Goal: Task Accomplishment & Management: Complete application form

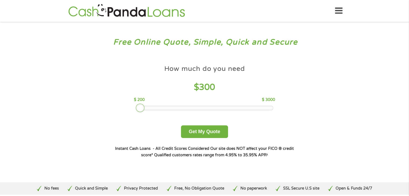
drag, startPoint x: 174, startPoint y: 106, endPoint x: 142, endPoint y: 108, distance: 32.3
click at [142, 108] on div at bounding box center [140, 108] width 9 height 9
click at [202, 128] on button "Get My Quote" at bounding box center [204, 132] width 47 height 13
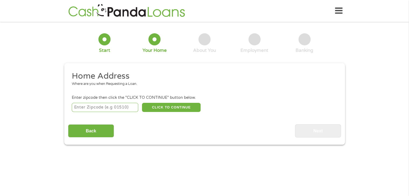
click at [129, 110] on input "number" at bounding box center [105, 107] width 66 height 9
type input "44130"
select select "[US_STATE]"
click at [175, 107] on button "CLICK TO CONTINUE" at bounding box center [171, 107] width 59 height 9
type input "44130"
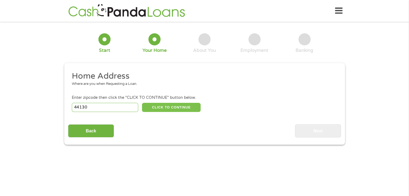
type input "[GEOGRAPHIC_DATA]"
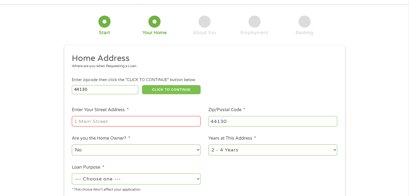
scroll to position [27, 0]
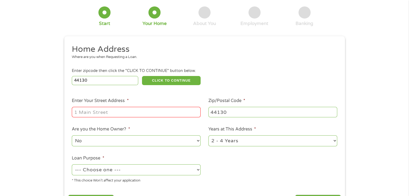
click at [79, 113] on input "Enter Your Street Address *" at bounding box center [136, 112] width 129 height 10
type input "[STREET_ADDRESS]"
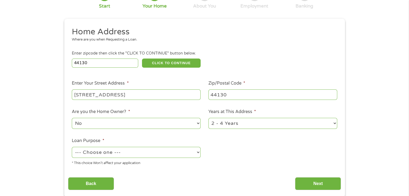
scroll to position [54, 0]
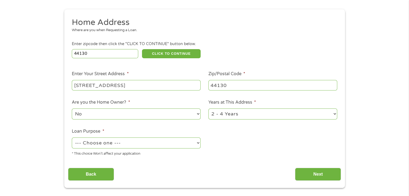
click at [199, 116] on select "No Yes" at bounding box center [136, 114] width 129 height 11
click at [334, 114] on select "1 Year or less 1 - 2 Years 2 - 4 Years Over 4 Years" at bounding box center [272, 114] width 129 height 11
select select "60months"
click at [208, 109] on select "1 Year or less 1 - 2 Years 2 - 4 Years Over 4 Years" at bounding box center [272, 114] width 129 height 11
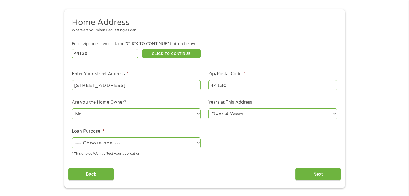
click at [102, 145] on select "--- Choose one --- Pay Bills Debt Consolidation Home Improvement Major Purchase…" at bounding box center [136, 143] width 129 height 11
select select "shorttermcash"
click at [72, 138] on select "--- Choose one --- Pay Bills Debt Consolidation Home Improvement Major Purchase…" at bounding box center [136, 143] width 129 height 11
click at [92, 176] on input "Back" at bounding box center [91, 174] width 46 height 13
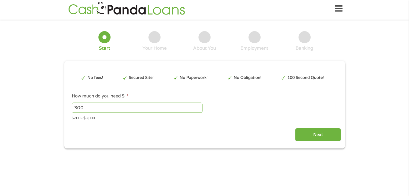
scroll to position [0, 0]
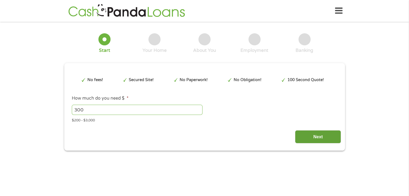
click at [318, 137] on input "Next" at bounding box center [318, 136] width 46 height 13
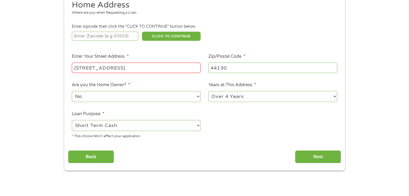
scroll to position [81, 0]
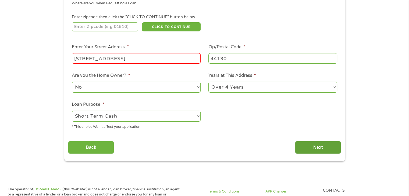
click at [308, 147] on input "Next" at bounding box center [318, 147] width 46 height 13
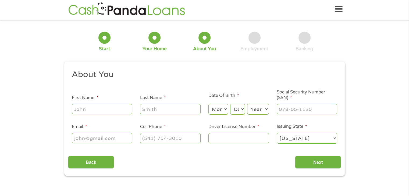
scroll to position [0, 0]
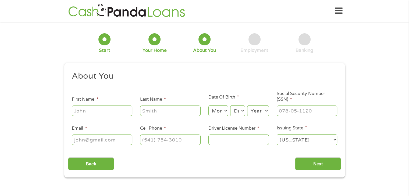
click at [106, 108] on input "First Name *" at bounding box center [102, 111] width 60 height 10
type input "[PERSON_NAME]"
type input "[EMAIL_ADDRESS][DOMAIN_NAME]"
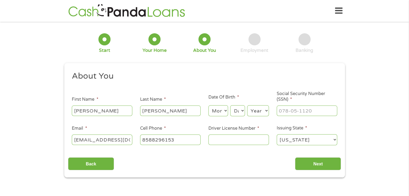
type input "[PHONE_NUMBER]"
click at [222, 111] on select "Month 1 2 3 4 5 6 7 8 9 10 11 12" at bounding box center [218, 110] width 20 height 11
select select "10"
click at [208, 106] on select "Month 1 2 3 4 5 6 7 8 9 10 11 12" at bounding box center [218, 110] width 20 height 11
click at [238, 110] on select "Day 1 2 3 4 5 6 7 8 9 10 11 12 13 14 15 16 17 18 19 20 21 22 23 24 25 26 27 28 …" at bounding box center [237, 110] width 15 height 11
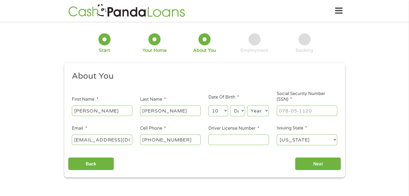
select select "24"
click at [230, 106] on select "Day 1 2 3 4 5 6 7 8 9 10 11 12 13 14 15 16 17 18 19 20 21 22 23 24 25 26 27 28 …" at bounding box center [237, 110] width 15 height 11
click at [263, 115] on select "Year [DATE] 2006 2005 2004 2003 2002 2001 2000 1999 1998 1997 1996 1995 1994 19…" at bounding box center [258, 110] width 22 height 11
select select "1947"
click at [247, 106] on select "Year [DATE] 2006 2005 2004 2003 2002 2001 2000 1999 1998 1997 1996 1995 1994 19…" at bounding box center [258, 110] width 22 height 11
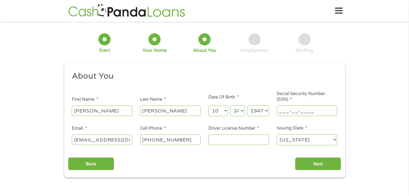
click at [285, 110] on input "___-__-____" at bounding box center [307, 111] width 60 height 10
type input "046-46-5218"
click at [222, 138] on input "Driver License Number *" at bounding box center [238, 140] width 60 height 10
type input "us223657"
click at [314, 162] on input "Next" at bounding box center [318, 164] width 46 height 13
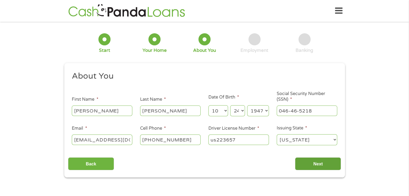
click at [316, 164] on input "Next" at bounding box center [318, 164] width 46 height 13
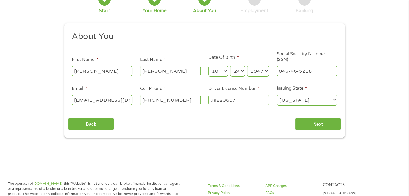
scroll to position [54, 0]
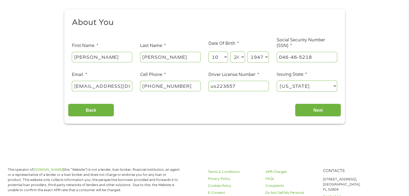
click at [243, 56] on select "Day 1 2 3 4 5 6 7 8 9 10 11 12 13 14 15 16 17 18 19 20 21 22 23 24 25 26 27 28 …" at bounding box center [237, 57] width 15 height 11
click at [230, 52] on select "Day 1 2 3 4 5 6 7 8 9 10 11 12 13 14 15 16 17 18 19 20 21 22 23 24 25 26 27 28 …" at bounding box center [237, 57] width 15 height 11
click at [314, 110] on input "Next" at bounding box center [318, 110] width 46 height 13
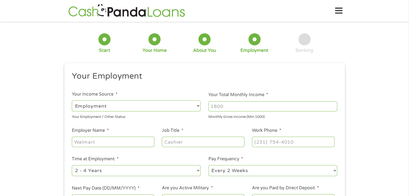
scroll to position [2, 2]
click at [108, 105] on select "--- Choose one --- Employment [DEMOGRAPHIC_DATA] Benefits" at bounding box center [136, 106] width 129 height 11
select select "benefits"
click at [72, 101] on select "--- Choose one --- Employment [DEMOGRAPHIC_DATA] Benefits" at bounding box center [136, 106] width 129 height 11
type input "Other"
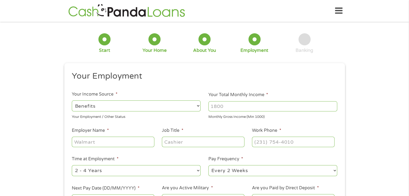
type input "[PHONE_NUMBER]"
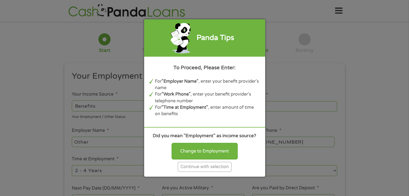
click at [206, 167] on div "Continue with selection" at bounding box center [205, 167] width 54 height 10
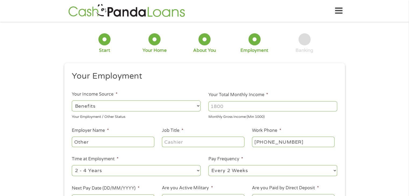
click at [233, 104] on input "Your Total Monthly Income *" at bounding box center [272, 106] width 129 height 10
type input "2442"
click at [98, 142] on input "Other" at bounding box center [113, 142] width 82 height 10
drag, startPoint x: 125, startPoint y: 143, endPoint x: 52, endPoint y: 142, distance: 72.9
click at [52, 142] on div "1 Start 2 Your Home 3 About You 4 Employment 5 Banking 6 This field is hidden w…" at bounding box center [204, 132] width 409 height 212
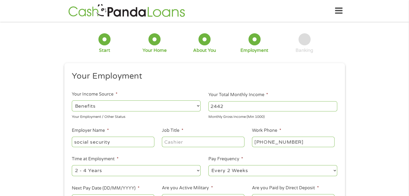
type input "social security"
click at [171, 143] on input "Job Title *" at bounding box center [203, 142] width 82 height 10
type input "Retired"
drag, startPoint x: 292, startPoint y: 141, endPoint x: 256, endPoint y: 139, distance: 36.6
click at [256, 139] on input "[PHONE_NUMBER]" at bounding box center [293, 142] width 82 height 10
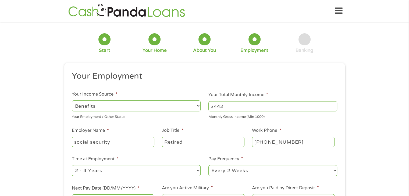
click at [302, 144] on input "[PHONE_NUMBER]" at bounding box center [293, 142] width 82 height 10
drag, startPoint x: 302, startPoint y: 144, endPoint x: 252, endPoint y: 144, distance: 50.0
click at [252, 144] on input "[PHONE_NUMBER]" at bounding box center [293, 142] width 82 height 10
type input "(800) ___-____"
click at [219, 89] on ul "Your Employment Your Income Source * --- Choose one --- Employment [DEMOGRAPHIC…" at bounding box center [204, 140] width 273 height 139
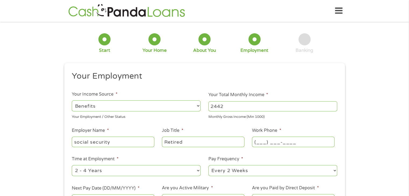
click at [271, 141] on input "(___) ___-____" at bounding box center [293, 142] width 82 height 10
type input "[PHONE_NUMBER]"
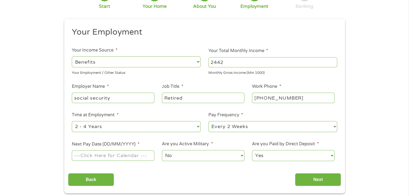
scroll to position [54, 0]
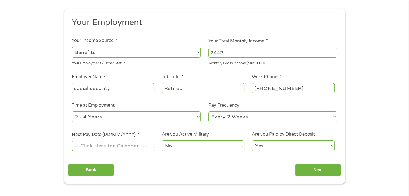
click at [198, 116] on select "--- Choose one --- 1 Year or less 1 - 2 Years 2 - 4 Years Over 4 Years" at bounding box center [136, 117] width 129 height 11
select select "60months"
click at [72, 112] on select "--- Choose one --- 1 Year or less 1 - 2 Years 2 - 4 Years Over 4 Years" at bounding box center [136, 117] width 129 height 11
click at [254, 119] on select "--- Choose one --- Every 2 Weeks Every Week Monthly Semi-Monthly" at bounding box center [272, 117] width 129 height 11
select select "monthly"
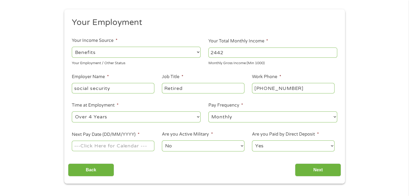
click at [208, 112] on select "--- Choose one --- Every 2 Weeks Every Week Monthly Semi-Monthly" at bounding box center [272, 117] width 129 height 11
click at [130, 148] on input "Next Pay Date (DD/MM/YYYY) *" at bounding box center [113, 146] width 82 height 10
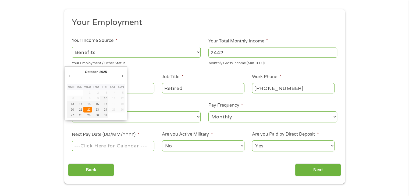
type input "[DATE]"
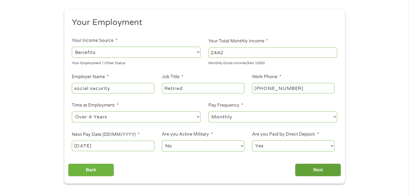
click at [312, 168] on input "Next" at bounding box center [318, 170] width 46 height 13
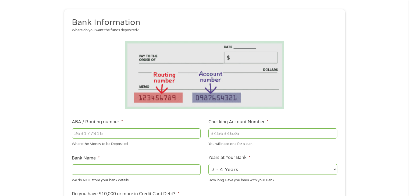
click at [114, 135] on input "ABA / Routing number *" at bounding box center [136, 133] width 129 height 10
type input "122000247"
type input "[PERSON_NAME] FARGO BANK NA"
type input "122000247"
click at [235, 134] on input "Checking Account Number *" at bounding box center [272, 133] width 129 height 10
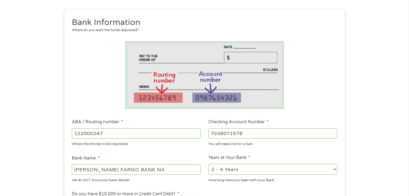
type input "7038071978"
click at [280, 170] on select "2 - 4 Years 6 - 12 Months 1 - 2 Years Over 4 Years" at bounding box center [272, 169] width 129 height 11
select select "60months"
click at [208, 164] on select "2 - 4 Years 6 - 12 Months 1 - 2 Years Over 4 Years" at bounding box center [272, 169] width 129 height 11
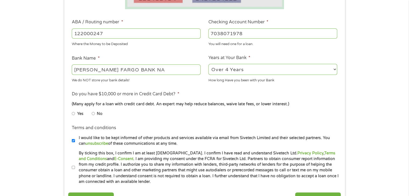
scroll to position [161, 0]
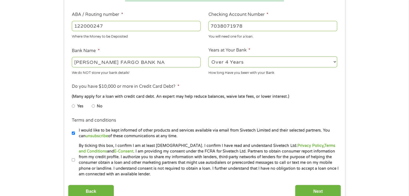
click at [92, 106] on input "No" at bounding box center [93, 106] width 3 height 9
radio input "true"
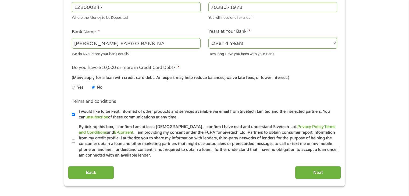
scroll to position [188, 0]
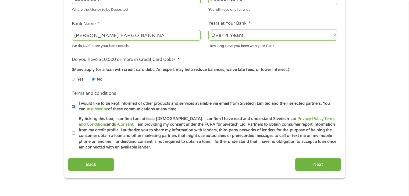
click at [73, 133] on input "By ticking this box, I confirm I am at least [DEMOGRAPHIC_DATA]. I confirm I ha…" at bounding box center [73, 133] width 3 height 9
checkbox input "true"
click at [73, 108] on input "I would like to be kept informed of other products and services available via e…" at bounding box center [73, 106] width 3 height 9
checkbox input "false"
click at [310, 164] on input "Next" at bounding box center [318, 164] width 46 height 13
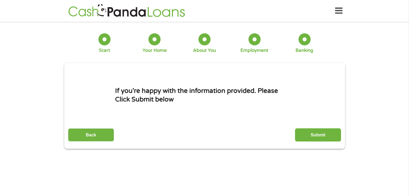
scroll to position [0, 0]
click at [310, 135] on input "Submit" at bounding box center [318, 134] width 46 height 13
